Goal: Task Accomplishment & Management: Book appointment/travel/reservation

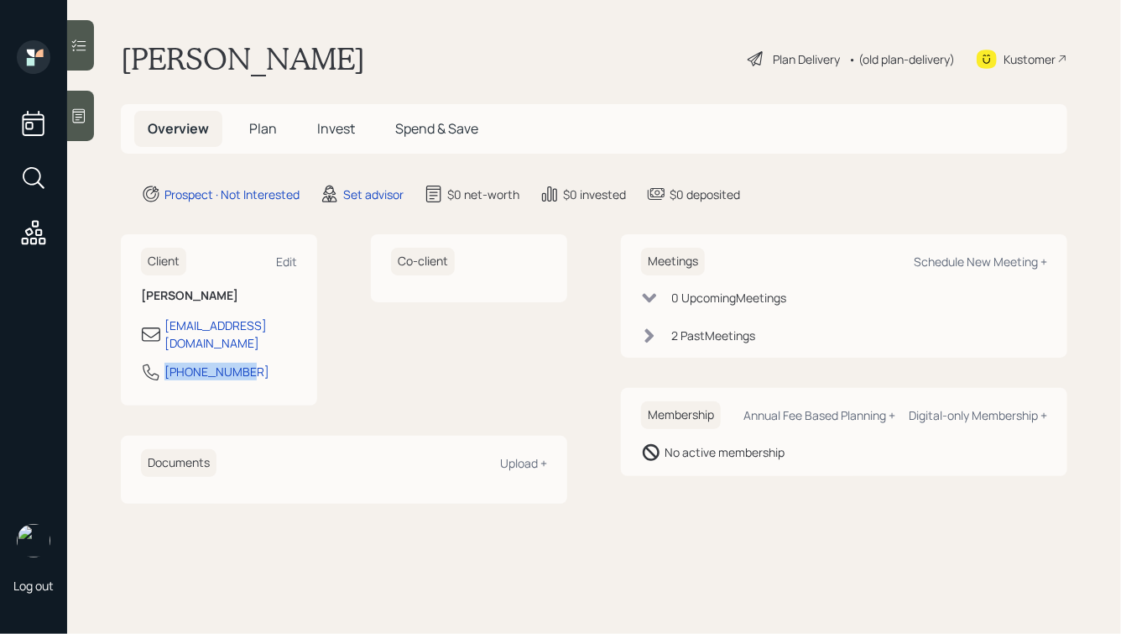
drag, startPoint x: 255, startPoint y: 353, endPoint x: 158, endPoint y: 356, distance: 97.4
click at [158, 362] on div "[PHONE_NUMBER]" at bounding box center [219, 377] width 156 height 30
copy div "[PHONE_NUMBER]"
click at [943, 263] on div "Schedule New Meeting +" at bounding box center [980, 261] width 133 height 16
select select "round-[PERSON_NAME]"
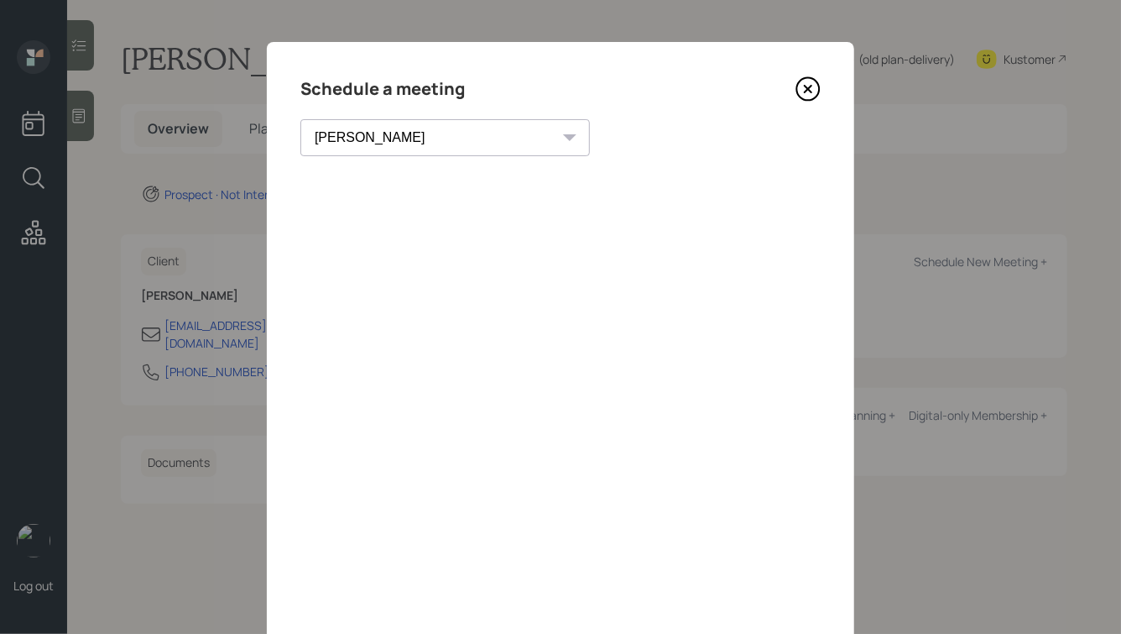
scroll to position [121, 0]
